Goal: Information Seeking & Learning: Learn about a topic

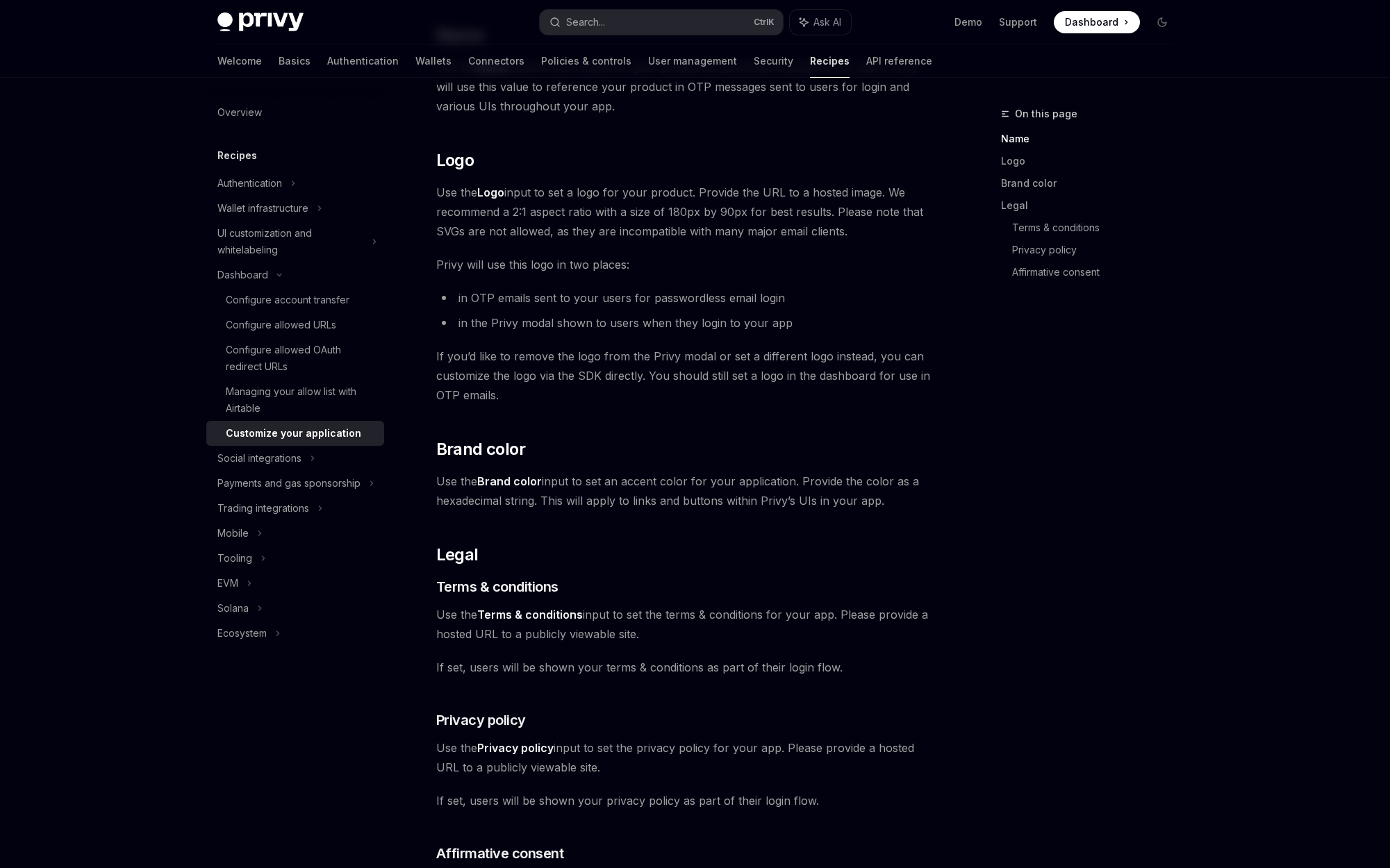
scroll to position [69, 0]
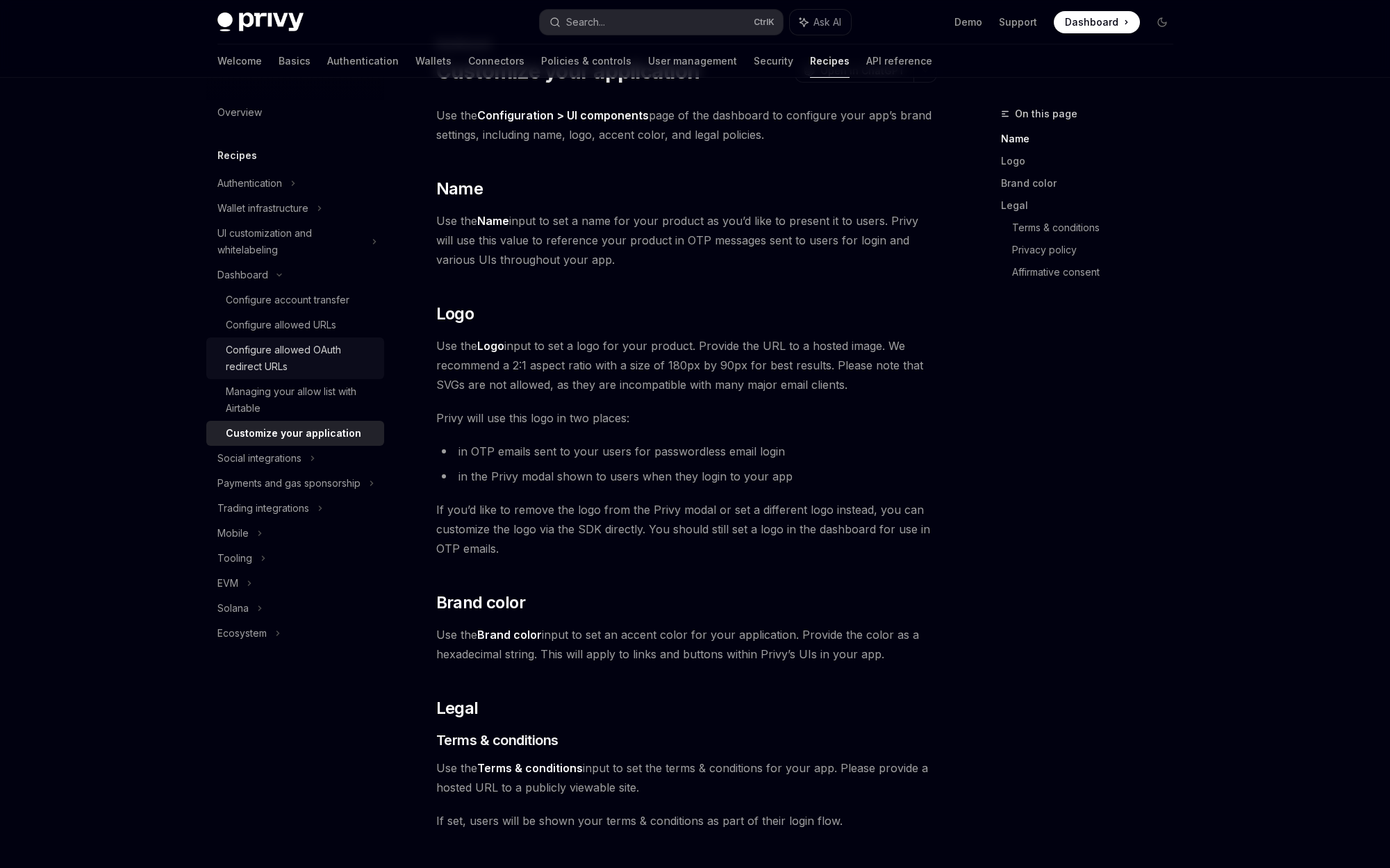
click at [293, 360] on div "Configure allowed OAuth redirect URLs" at bounding box center [301, 358] width 150 height 33
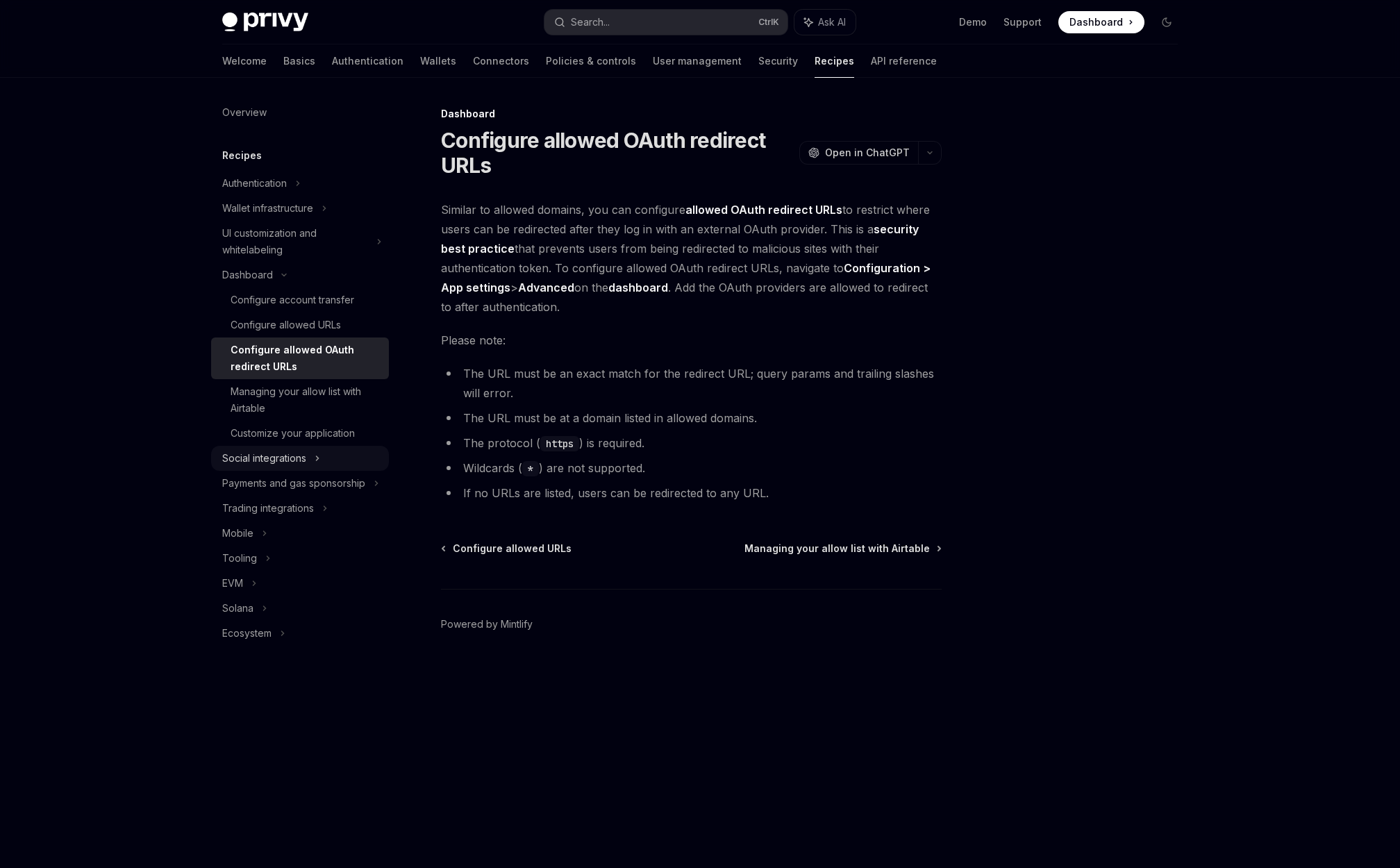
click at [271, 456] on div "Social integrations" at bounding box center [264, 458] width 84 height 17
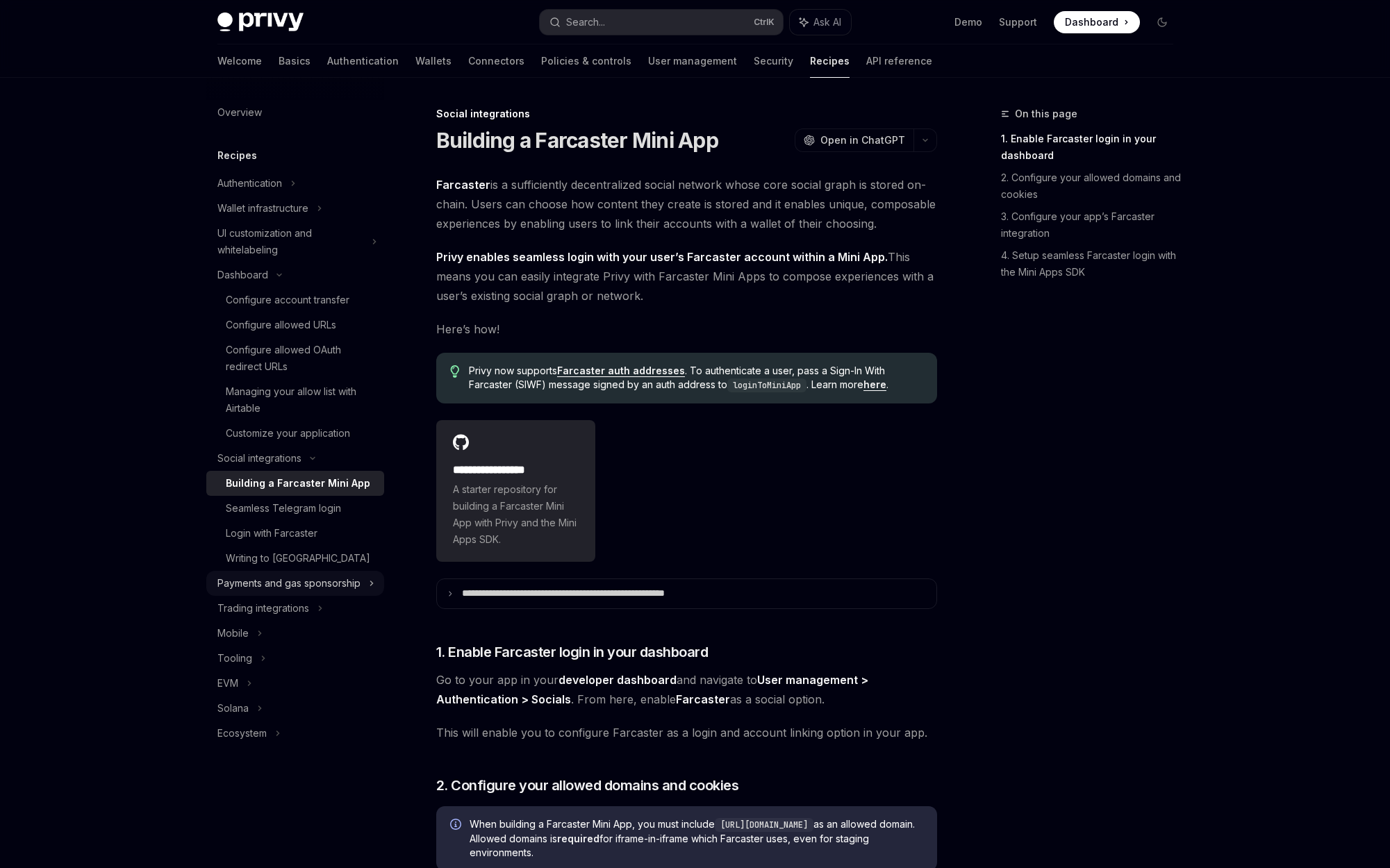
click at [297, 582] on div "Payments and gas sponsorship" at bounding box center [289, 583] width 143 height 17
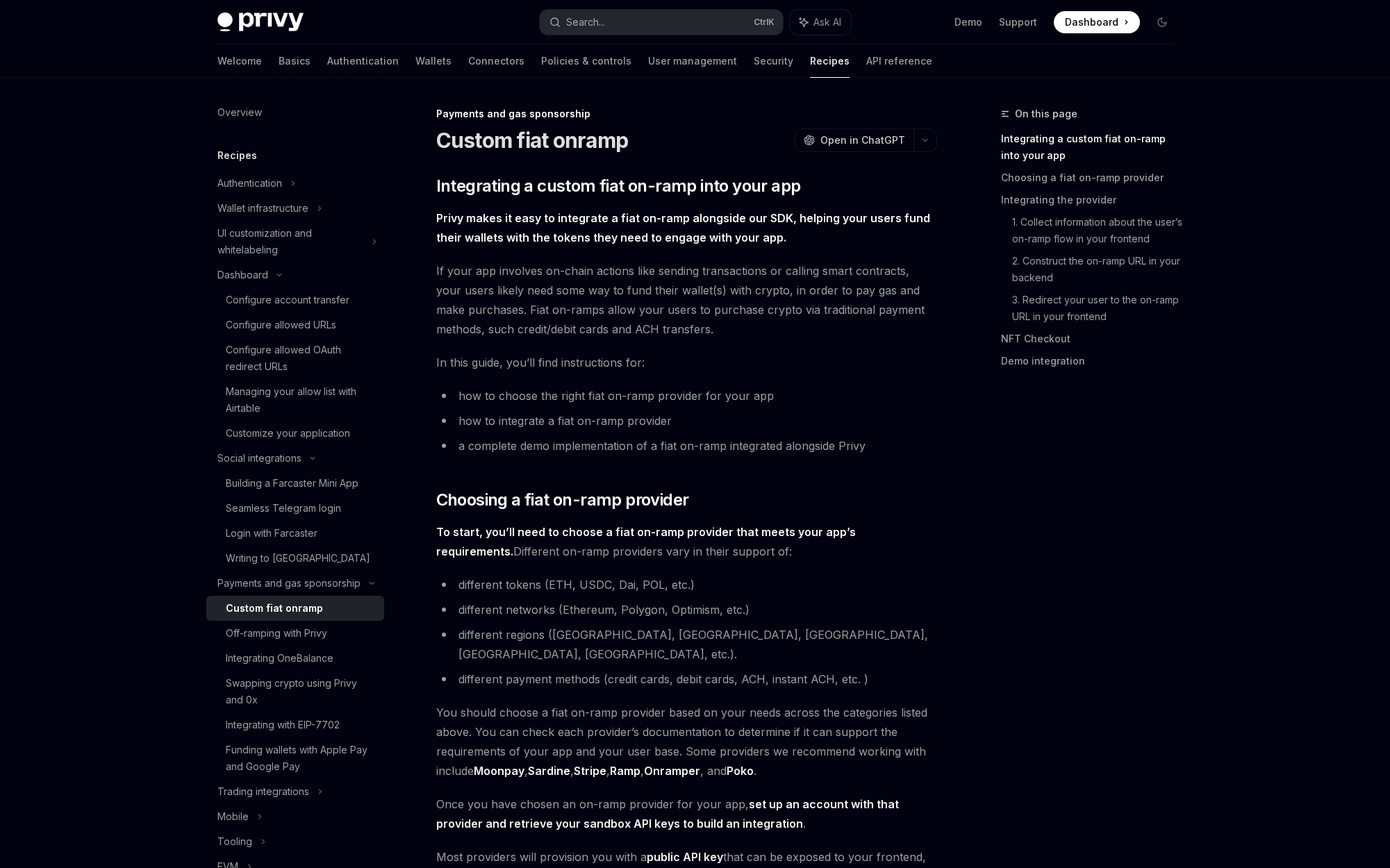
drag, startPoint x: 395, startPoint y: 535, endPoint x: 401, endPoint y: 554, distance: 19.9
click at [400, 553] on div "Overview Recipes Authentication Wallet infrastructure UI customization and whit…" at bounding box center [306, 473] width 200 height 790
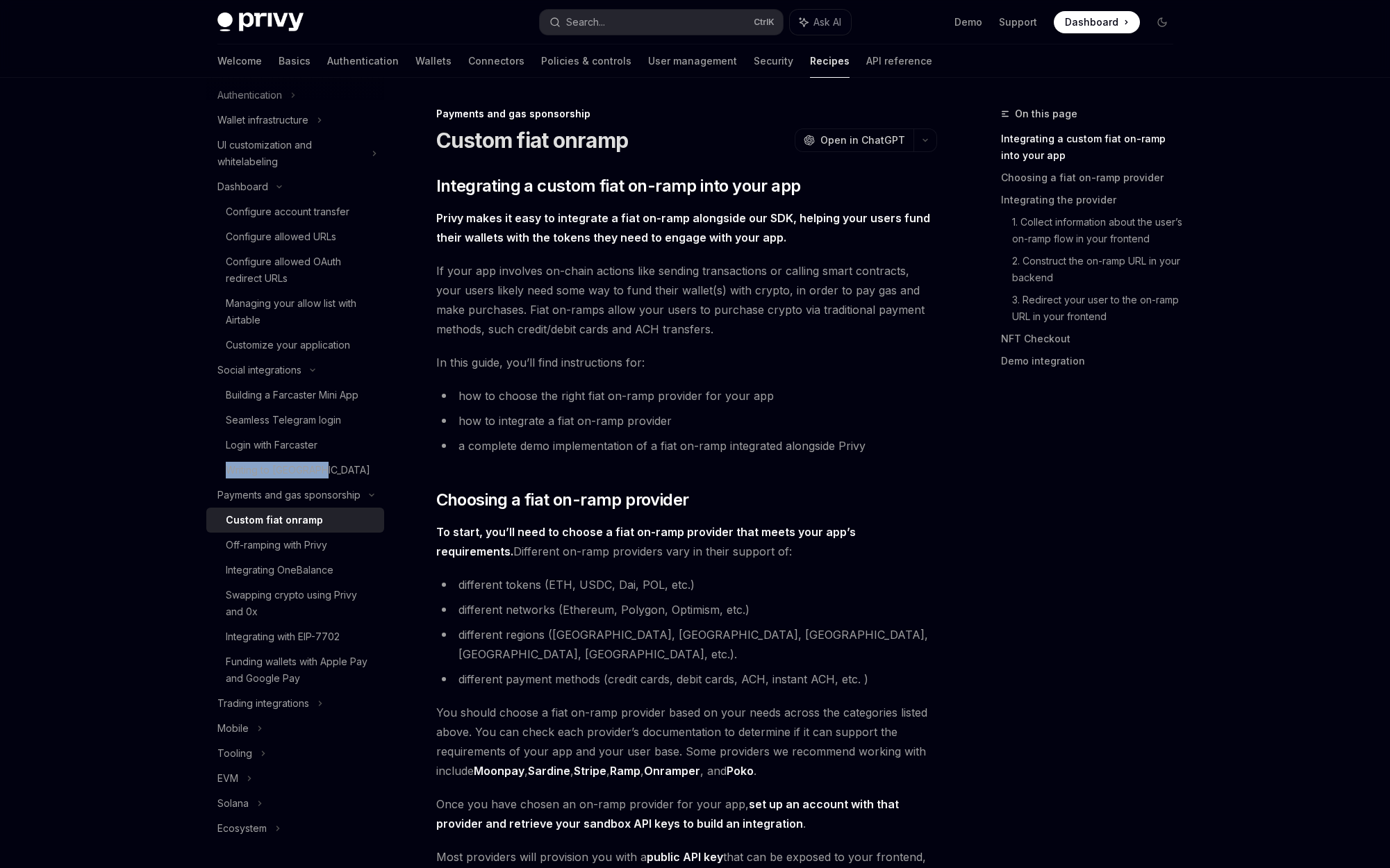
scroll to position [105, 0]
click at [327, 704] on div "Trading integrations" at bounding box center [295, 702] width 177 height 25
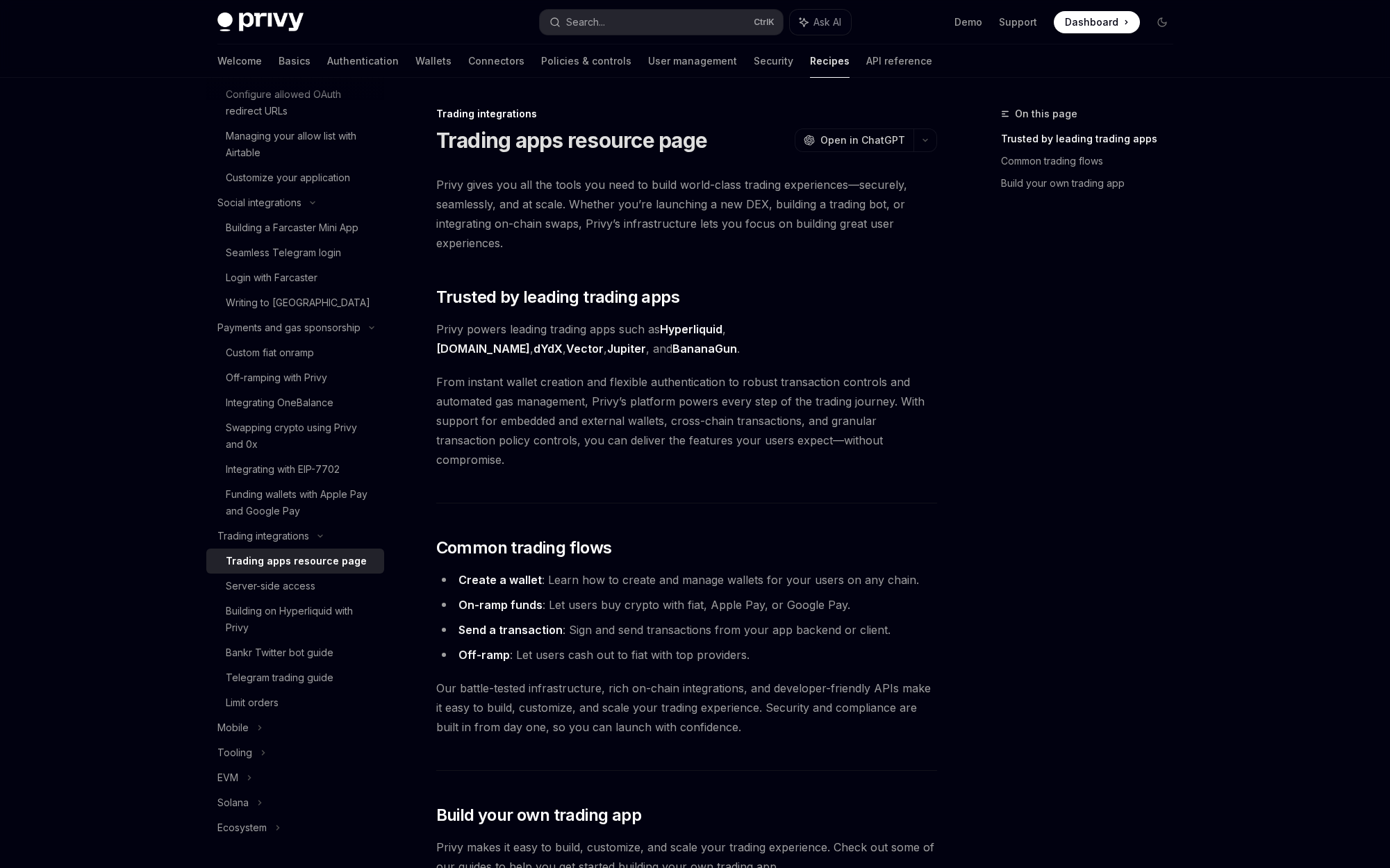
scroll to position [272, 0]
click at [319, 621] on div "Building on Hyperliquid with Privy" at bounding box center [301, 619] width 150 height 33
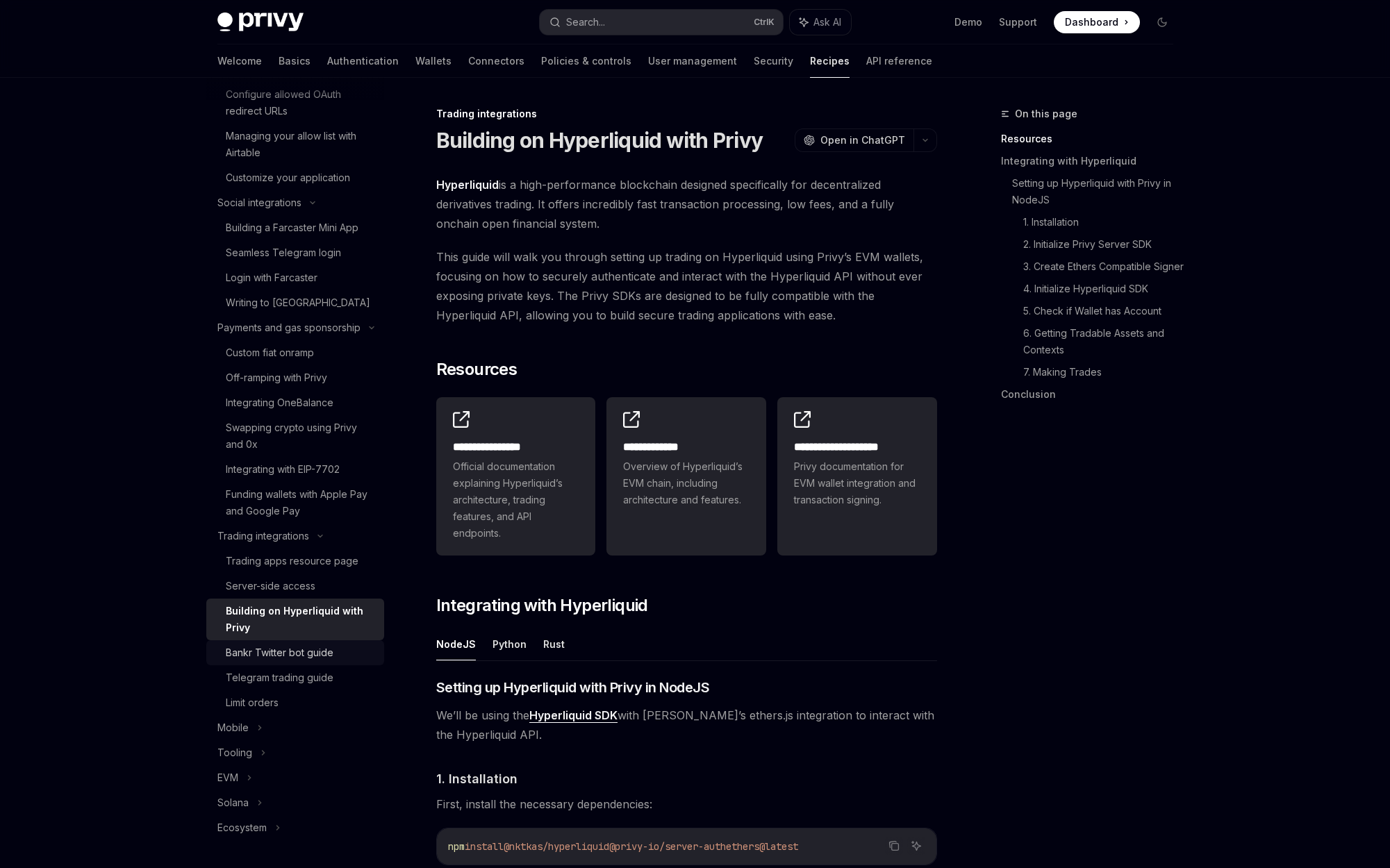
click at [308, 656] on div "Bankr Twitter bot guide" at bounding box center [279, 652] width 107 height 17
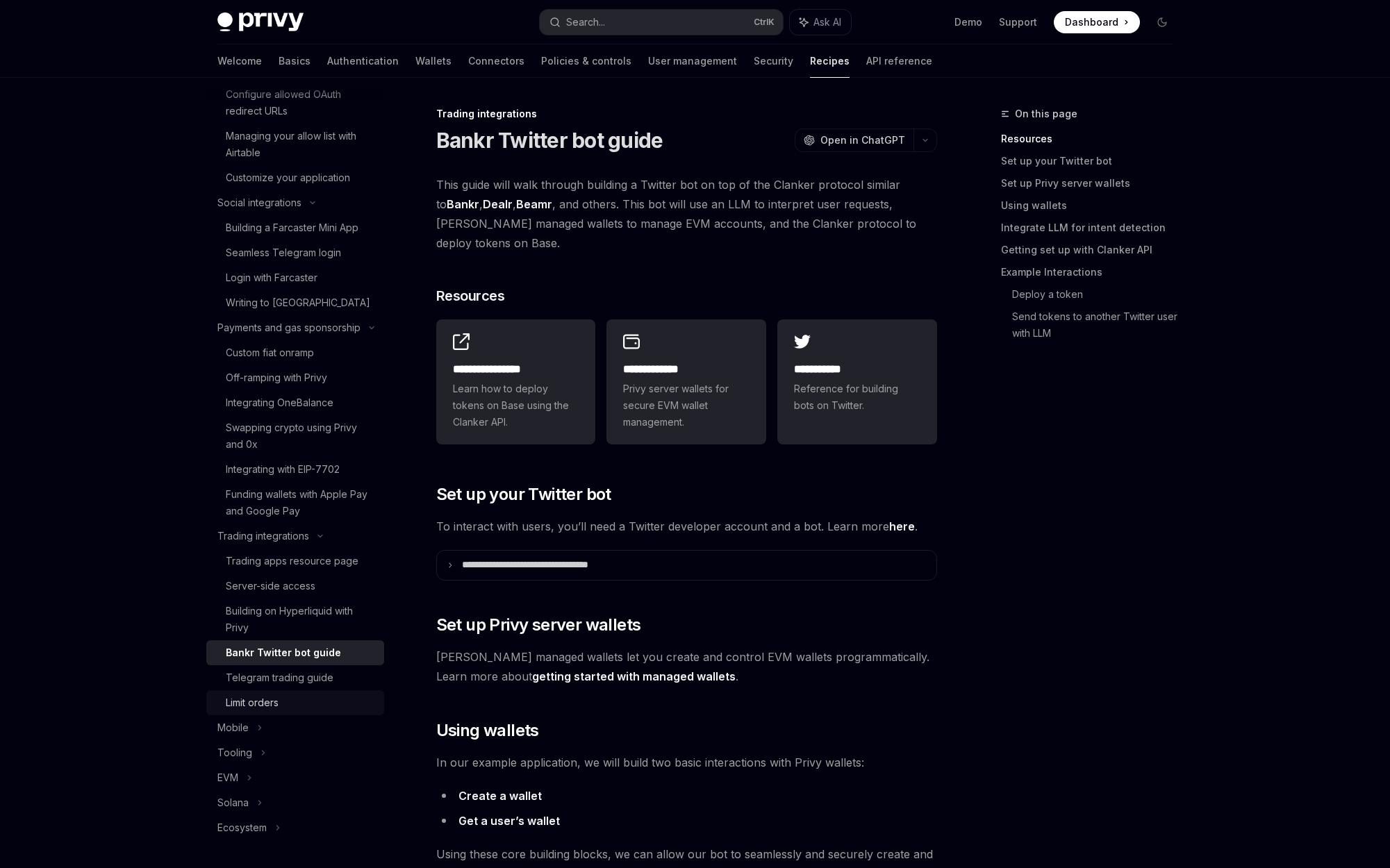
click at [276, 704] on div "Limit orders" at bounding box center [252, 702] width 53 height 17
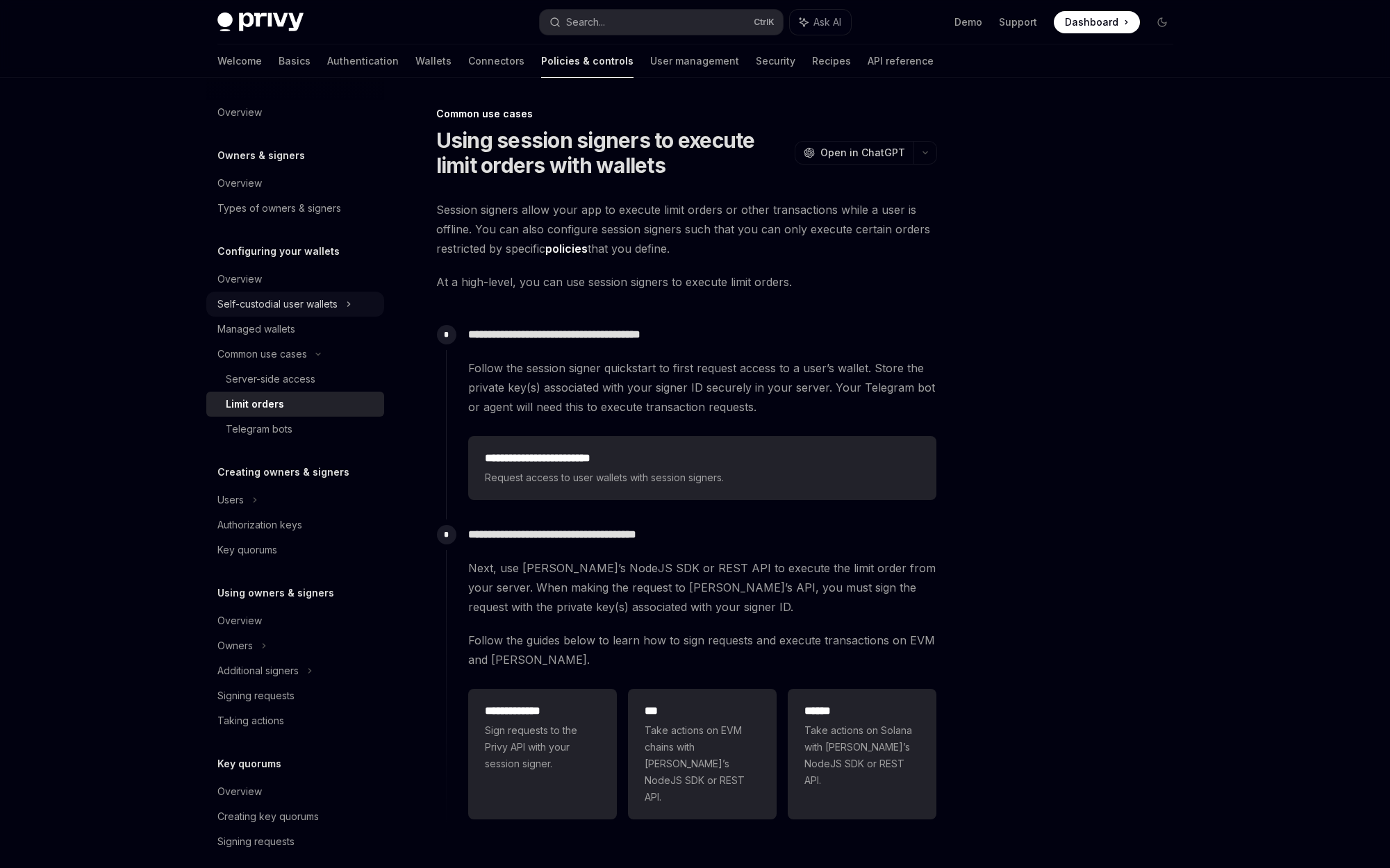
click at [287, 307] on div "Self-custodial user wallets" at bounding box center [277, 304] width 120 height 17
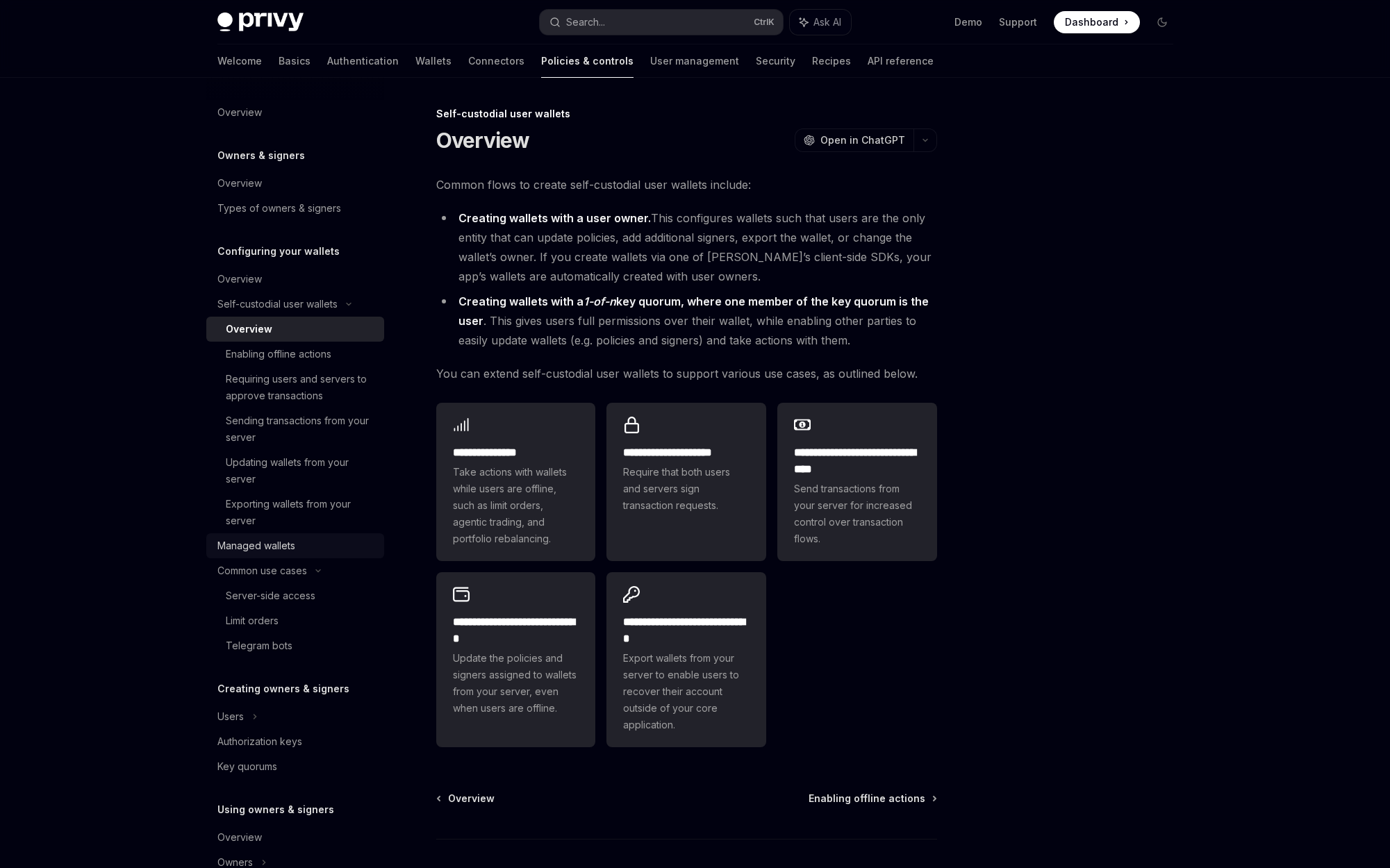
click at [296, 549] on div "Managed wallets" at bounding box center [296, 545] width 159 height 17
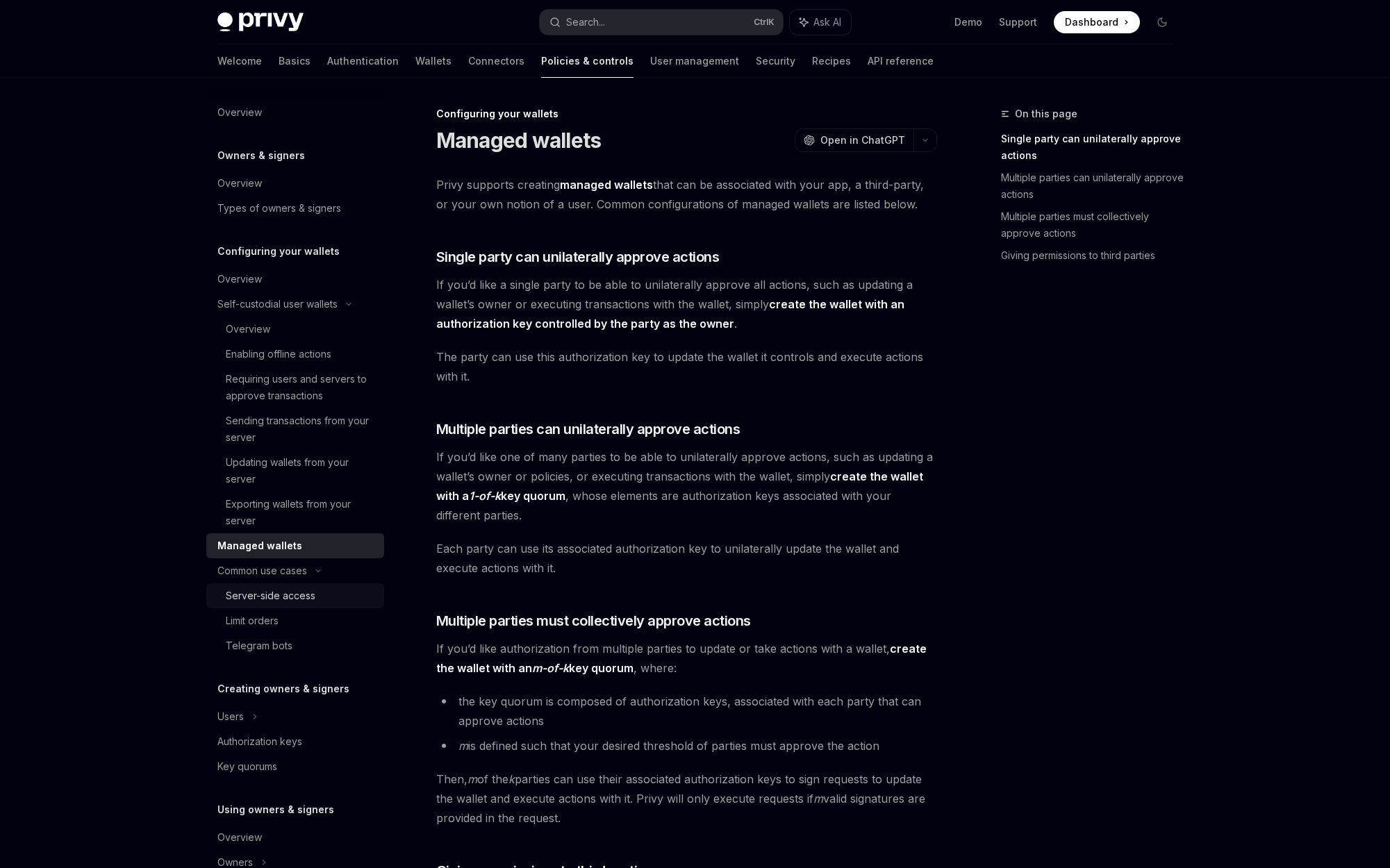
click at [302, 593] on div "Server-side access" at bounding box center [270, 595] width 89 height 17
type textarea "*"
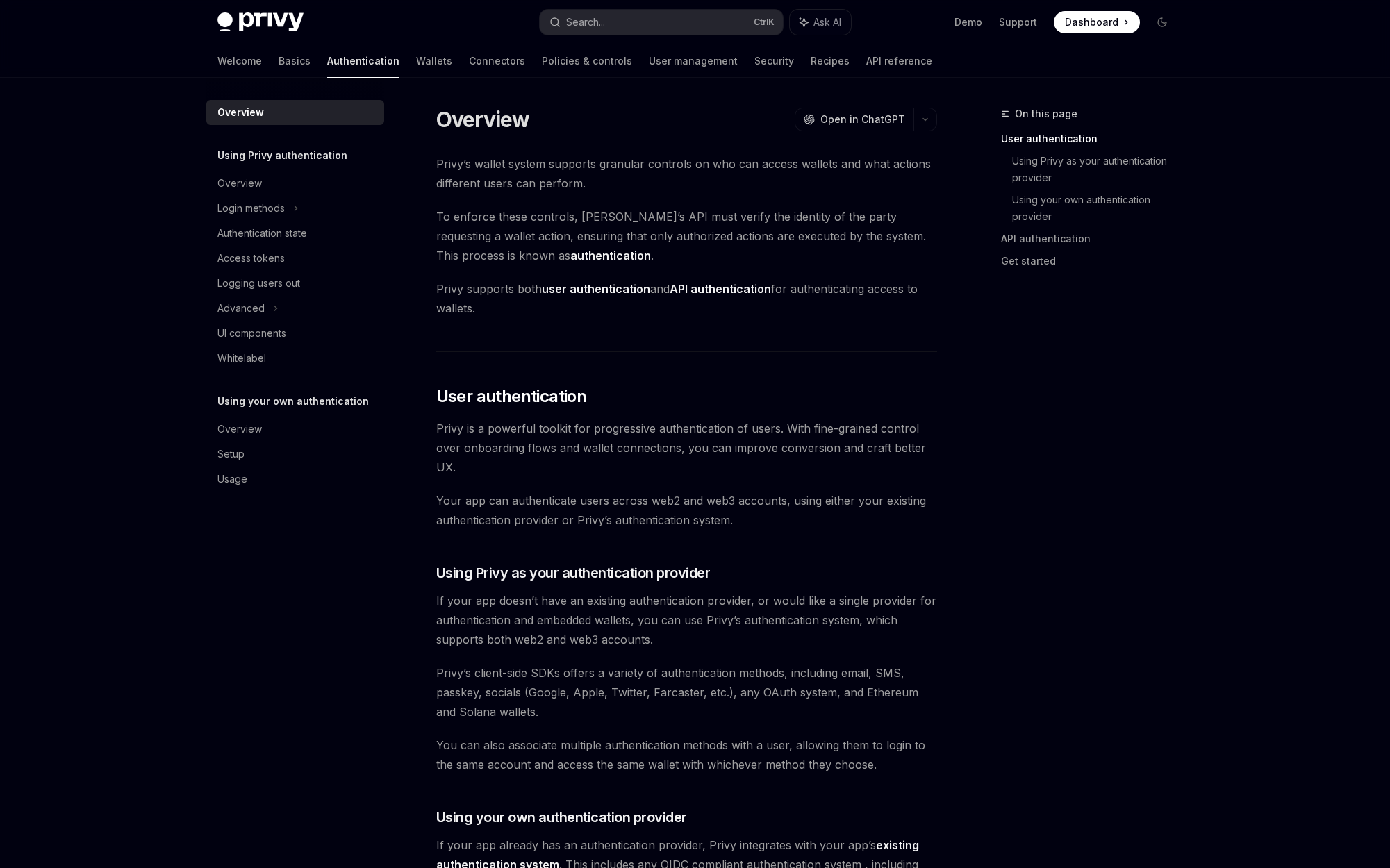
scroll to position [280, 0]
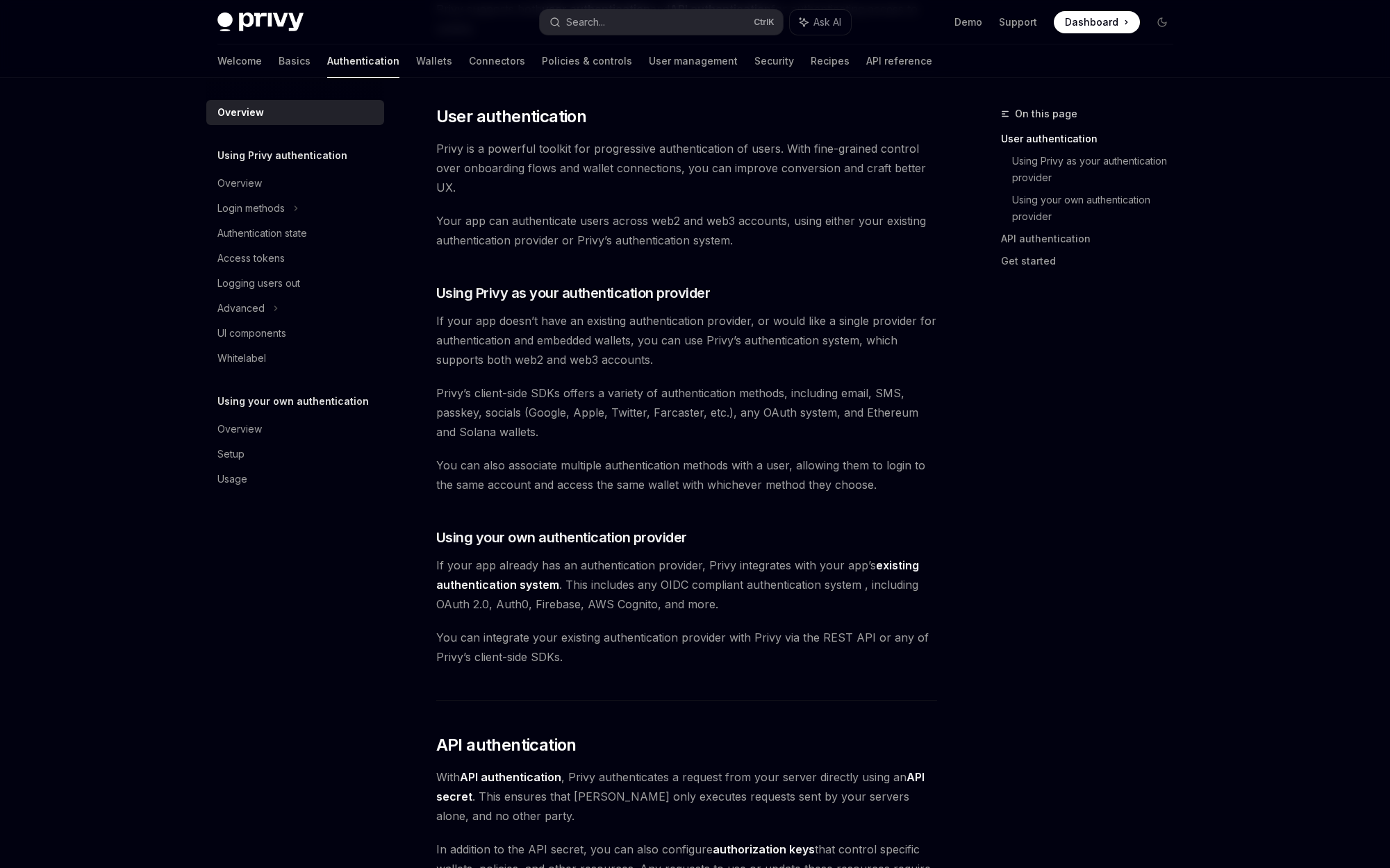
click at [1042, 495] on div "On this page User authentication Using Privy as your authentication provider Us…" at bounding box center [1078, 486] width 211 height 762
click at [1034, 240] on link "API authentication" at bounding box center [1092, 239] width 183 height 22
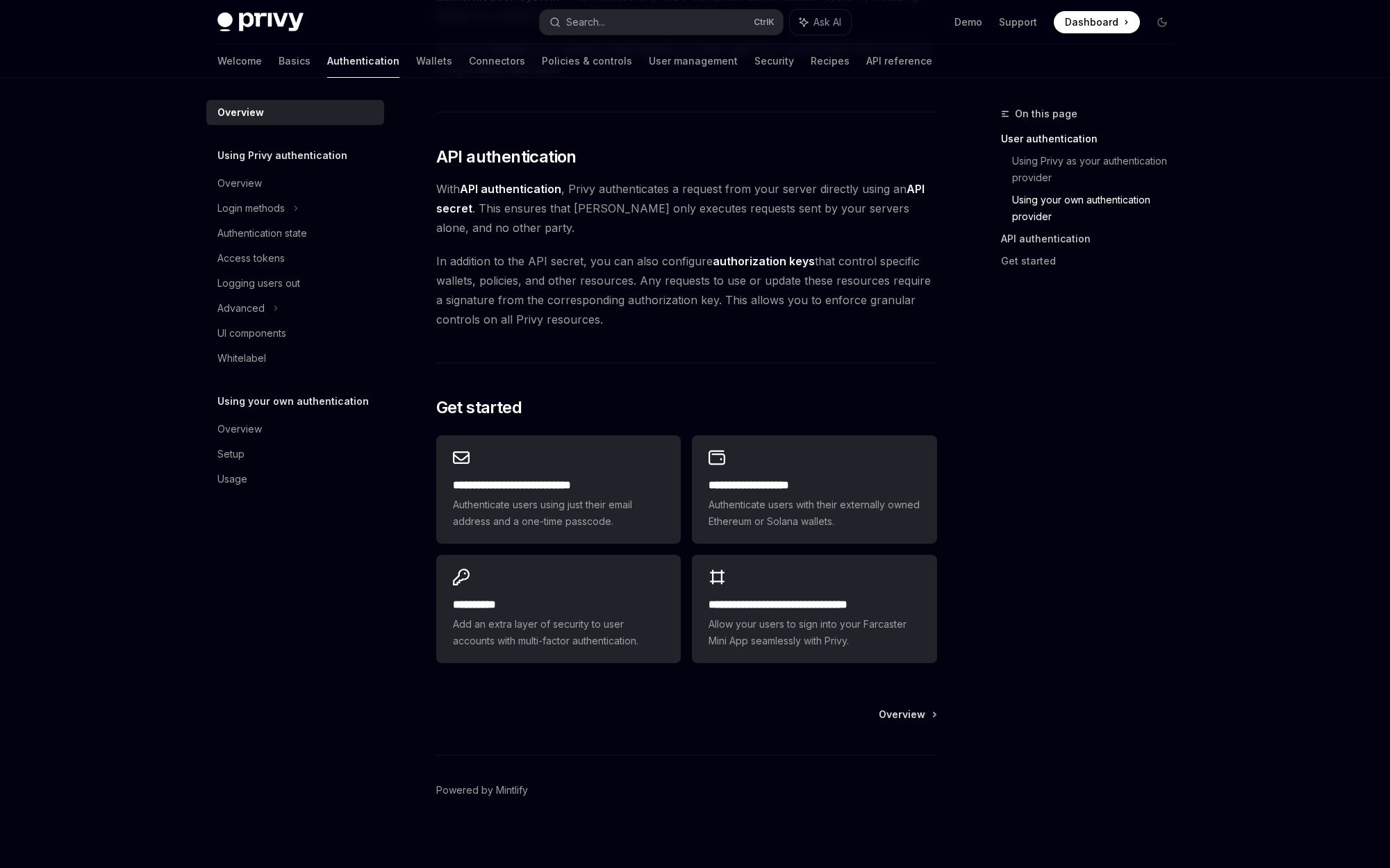
scroll to position [874, 0]
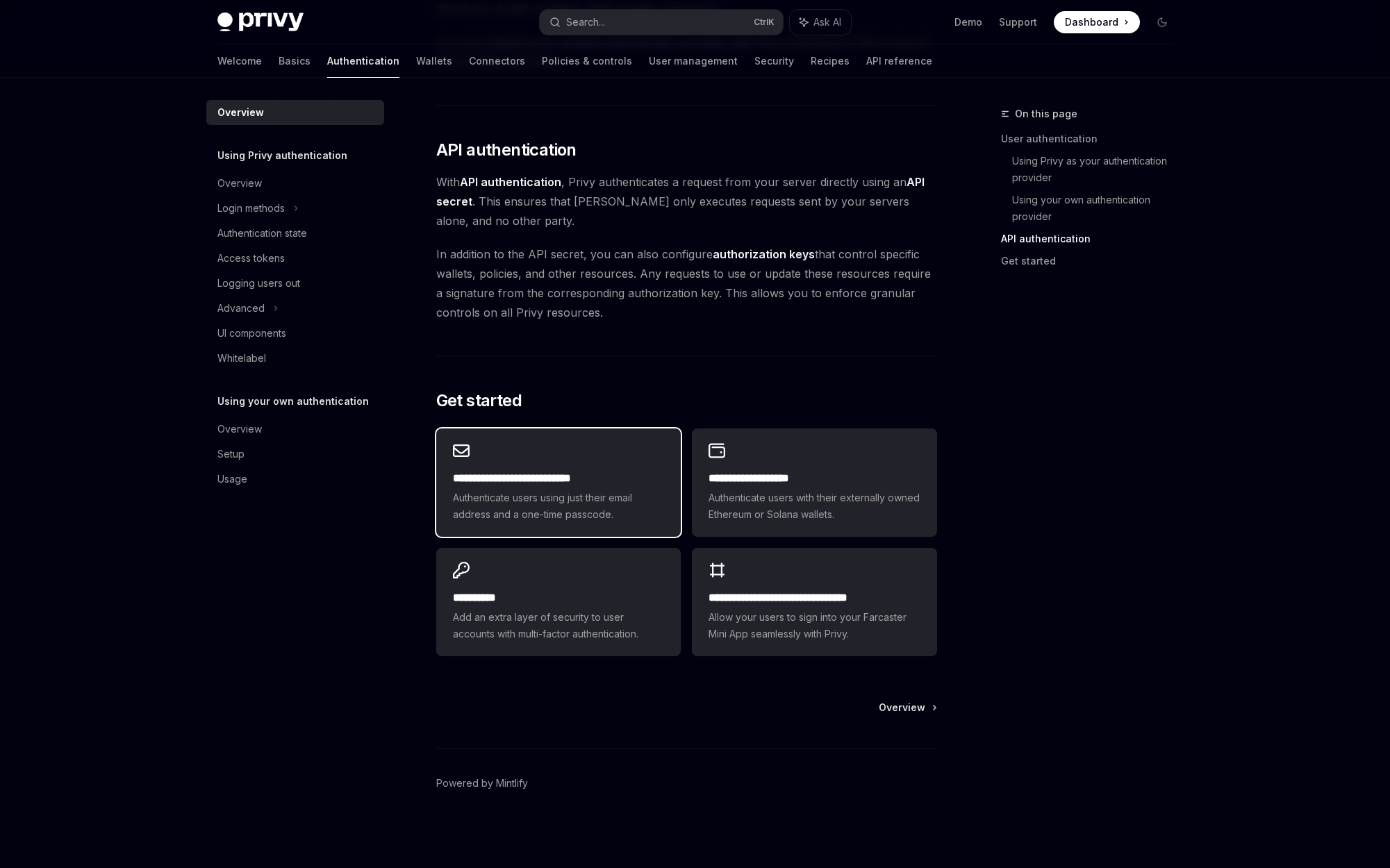
click at [557, 497] on span "Authenticate users using just their email address and a one-time passcode." at bounding box center [558, 506] width 211 height 33
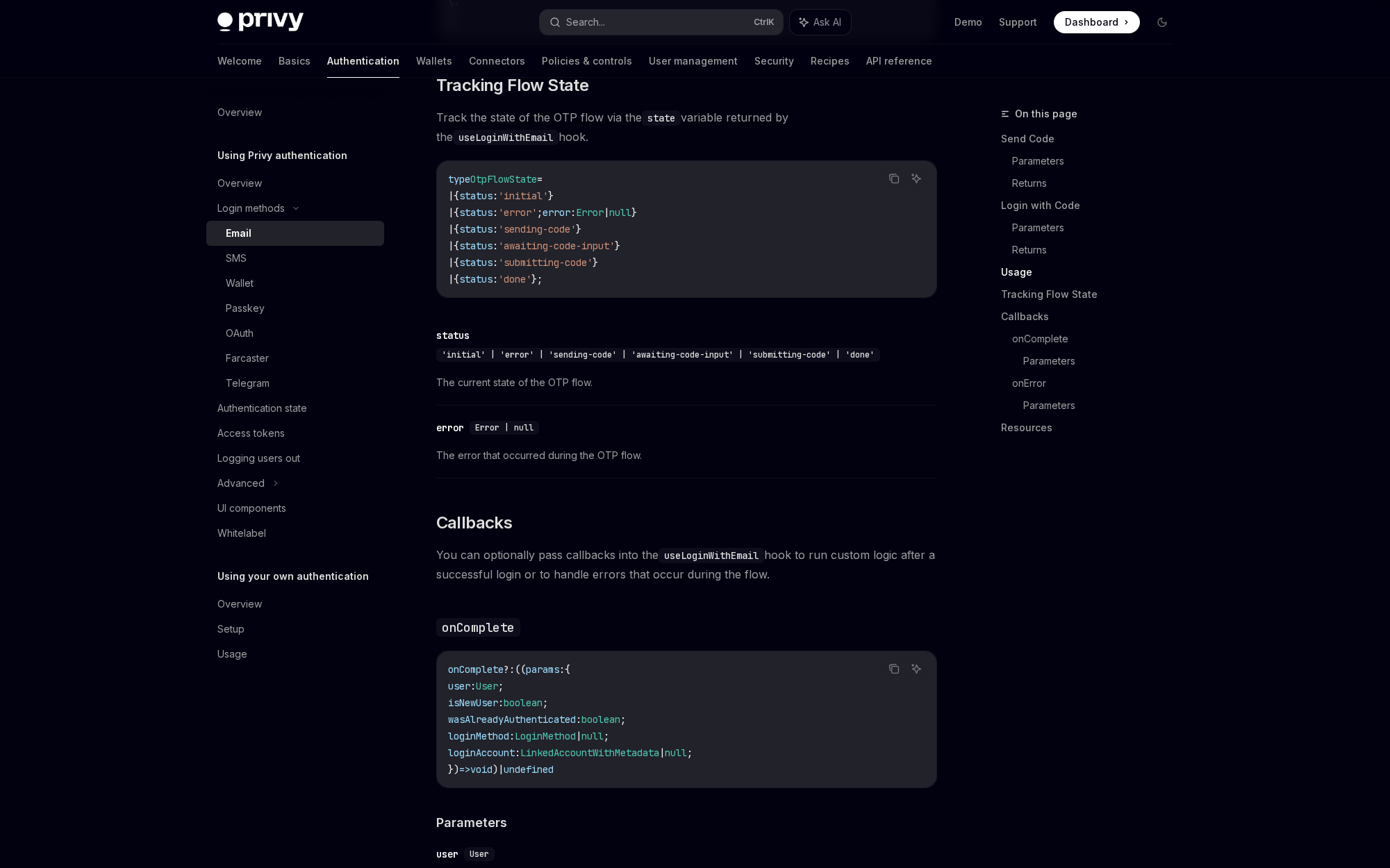
scroll to position [1577, 0]
click at [234, 337] on div "OAuth" at bounding box center [239, 333] width 28 height 17
type textarea "*"
